Goal: Navigation & Orientation: Understand site structure

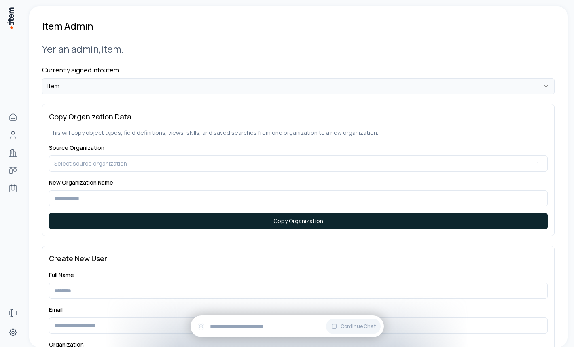
click at [150, 89] on html "**********" at bounding box center [287, 173] width 574 height 347
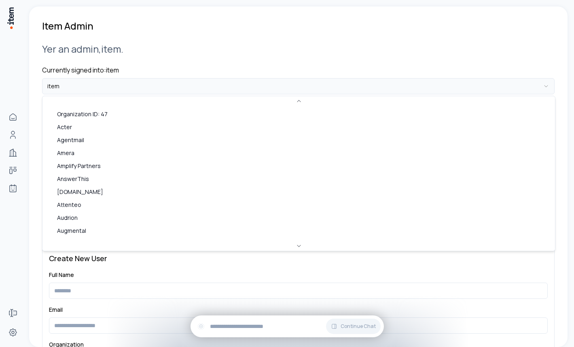
scroll to position [109, 0]
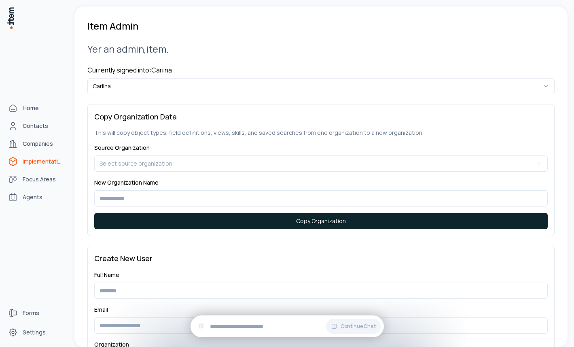
click at [24, 164] on span "Implementations" at bounding box center [43, 161] width 40 height 8
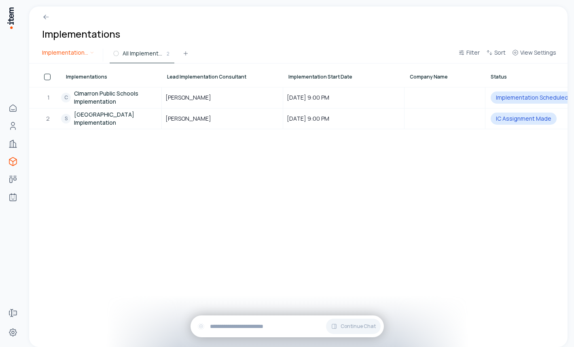
click at [74, 59] on html "Home Contacts Companies Implementations Focus Areas Agents Forms Settings Imple…" at bounding box center [287, 173] width 574 height 347
click at [144, 36] on html "Home Contacts Companies Implementations Focus Areas Agents Forms Settings Imple…" at bounding box center [287, 173] width 574 height 347
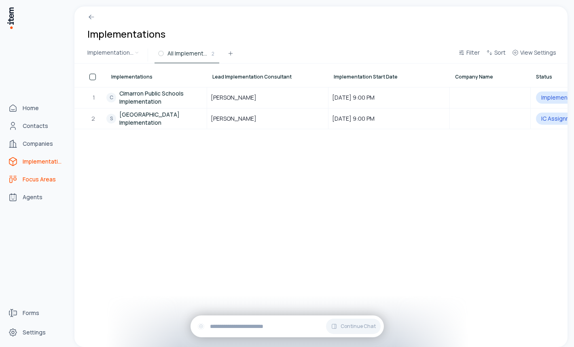
click at [15, 178] on icon "focus-areas" at bounding box center [13, 179] width 10 height 10
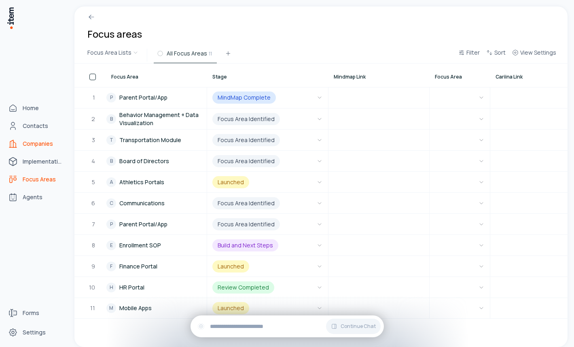
click at [24, 141] on span "Companies" at bounding box center [38, 144] width 30 height 8
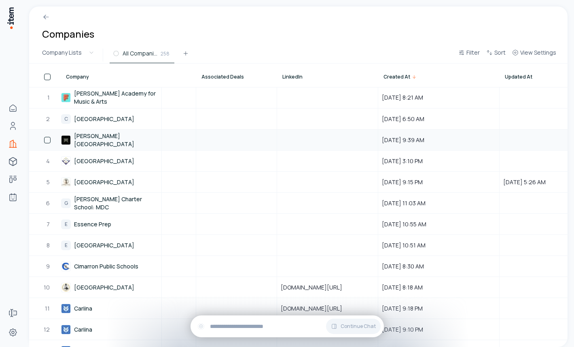
scroll to position [0, 2023]
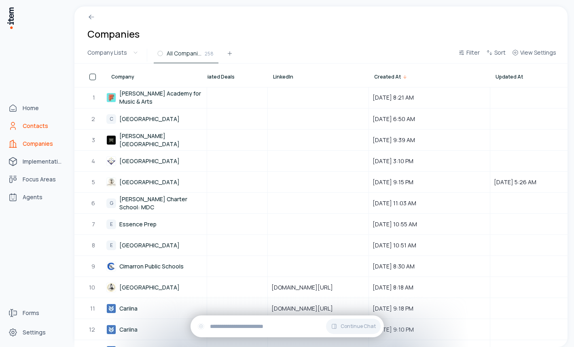
click at [15, 125] on icon "Contacts" at bounding box center [13, 126] width 10 height 10
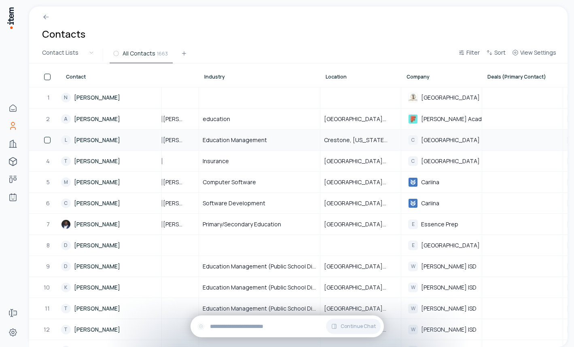
scroll to position [0, 587]
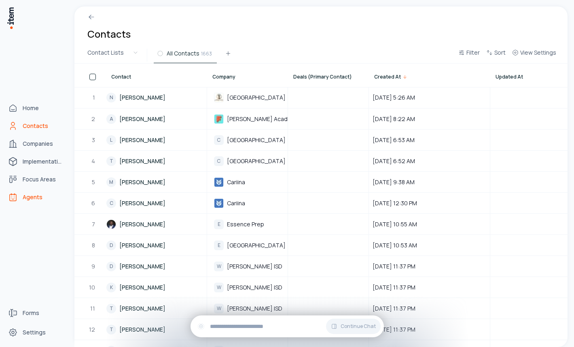
click at [19, 195] on link "Agents" at bounding box center [35, 197] width 61 height 16
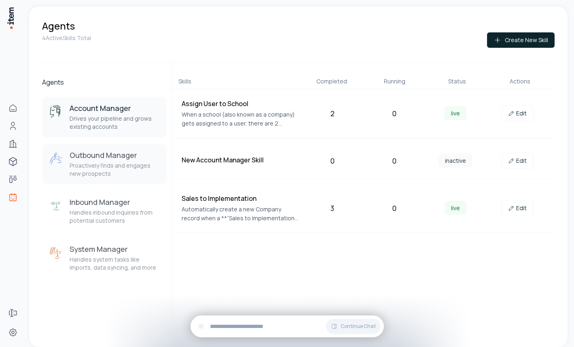
click at [134, 166] on p "Proactively finds and engages new prospects" at bounding box center [115, 169] width 91 height 16
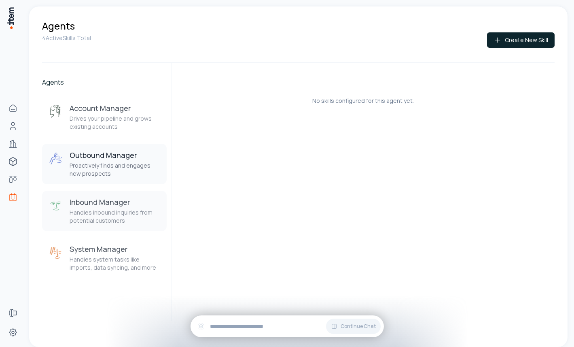
click at [128, 206] on h3 "Inbound Manager" at bounding box center [115, 202] width 91 height 10
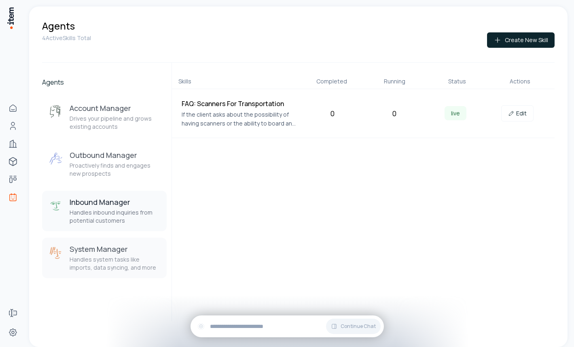
click at [123, 245] on h3 "System Manager" at bounding box center [115, 249] width 91 height 10
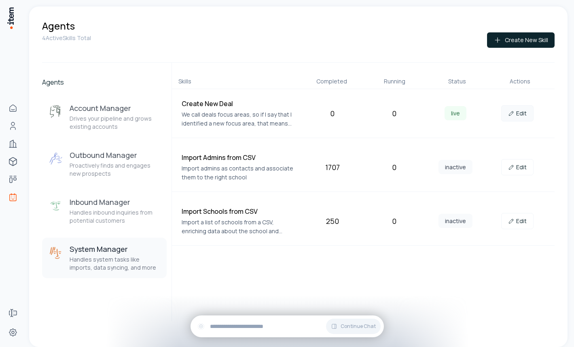
click at [518, 107] on link "Edit" at bounding box center [517, 113] width 32 height 16
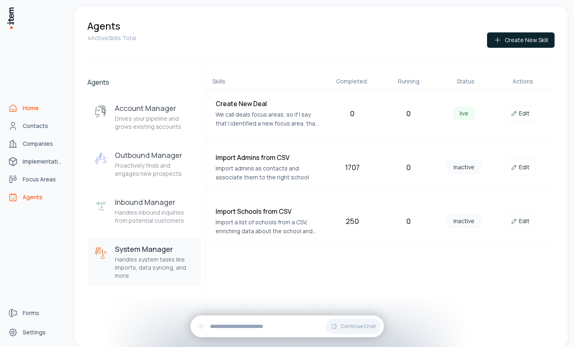
click at [10, 108] on icon "Home" at bounding box center [13, 108] width 6 height 6
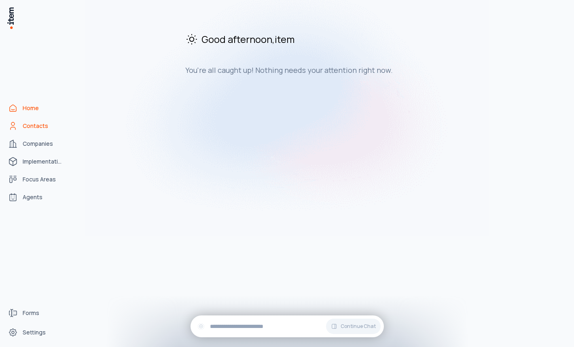
click at [15, 121] on icon "Contacts" at bounding box center [13, 126] width 10 height 10
click at [14, 19] on img at bounding box center [10, 17] width 8 height 23
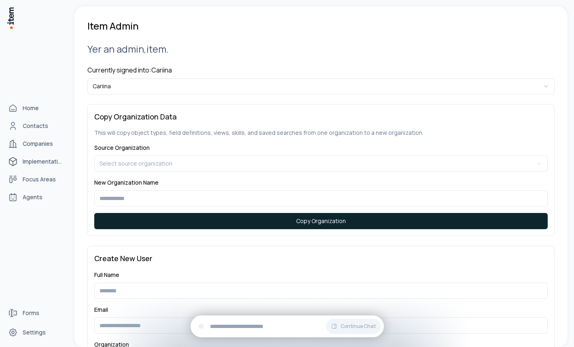
click at [10, 14] on img at bounding box center [10, 17] width 8 height 23
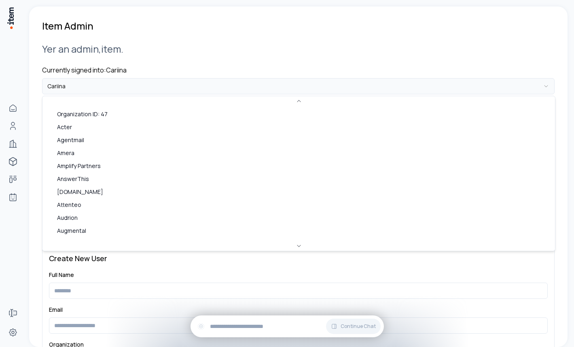
click at [105, 88] on html "**********" at bounding box center [287, 173] width 574 height 347
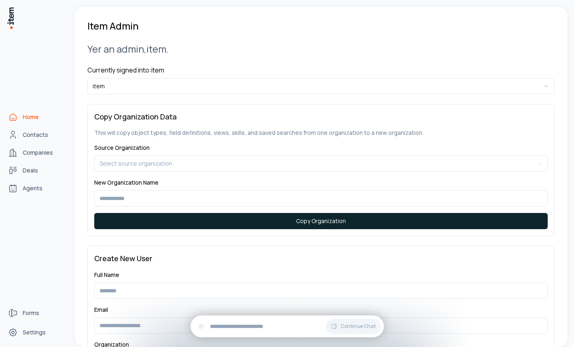
click at [14, 116] on icon "Home" at bounding box center [13, 117] width 10 height 10
